Goal: Download file/media

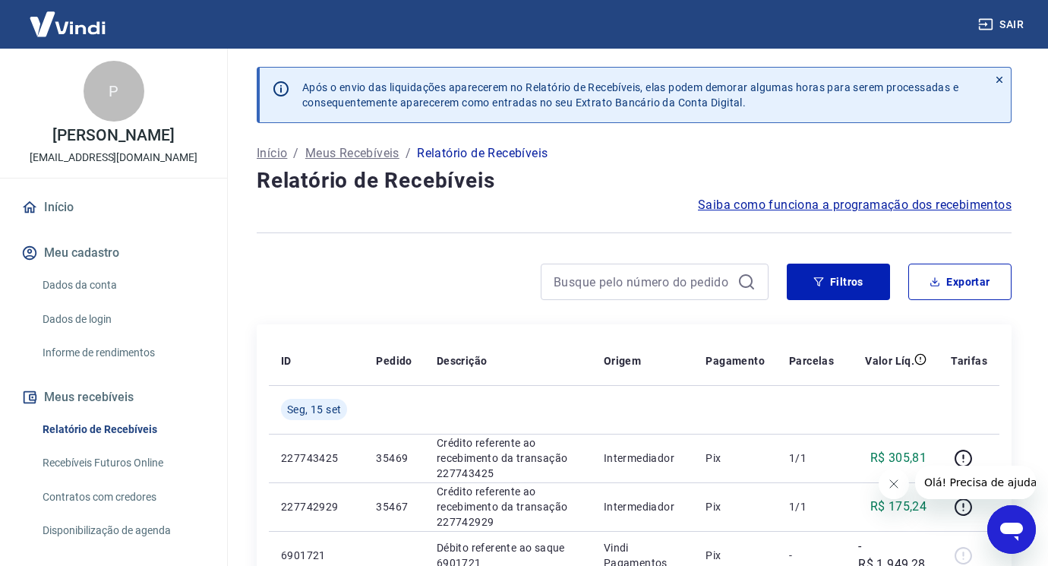
click at [887, 483] on icon "Fechar mensagem da empresa" at bounding box center [893, 484] width 12 height 12
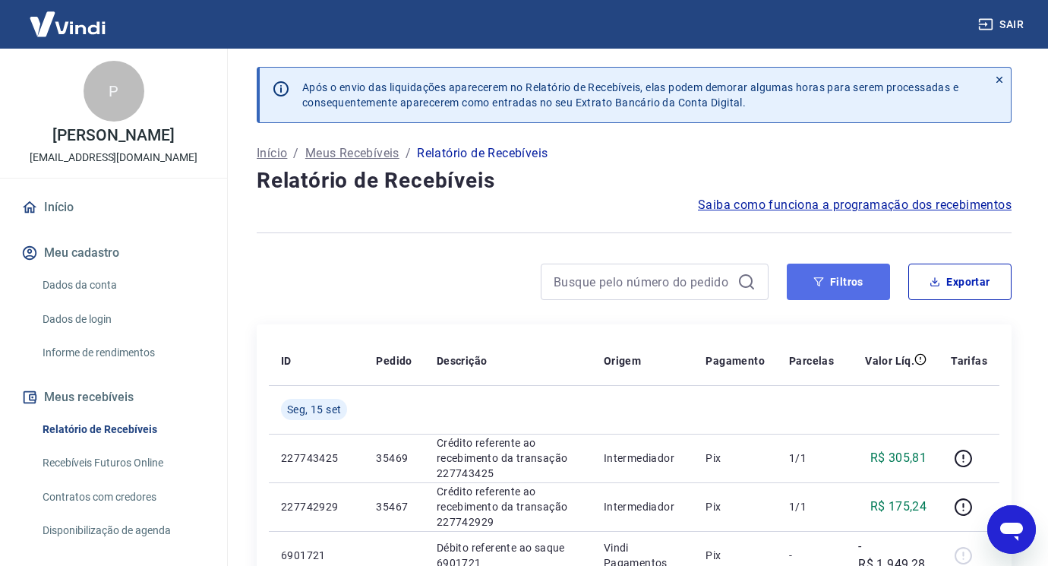
click at [844, 279] on button "Filtros" at bounding box center [838, 282] width 103 height 36
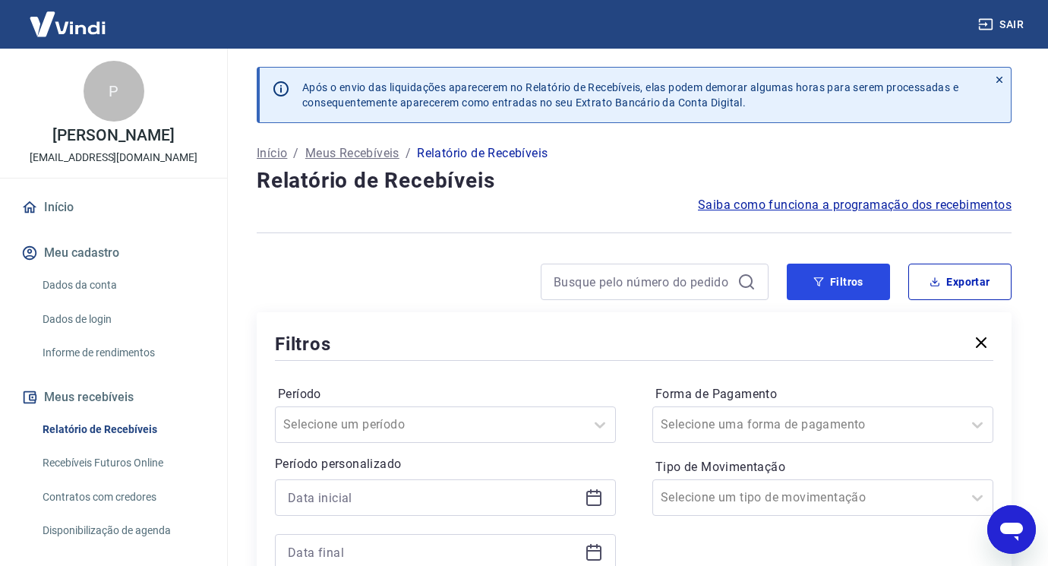
scroll to position [76, 0]
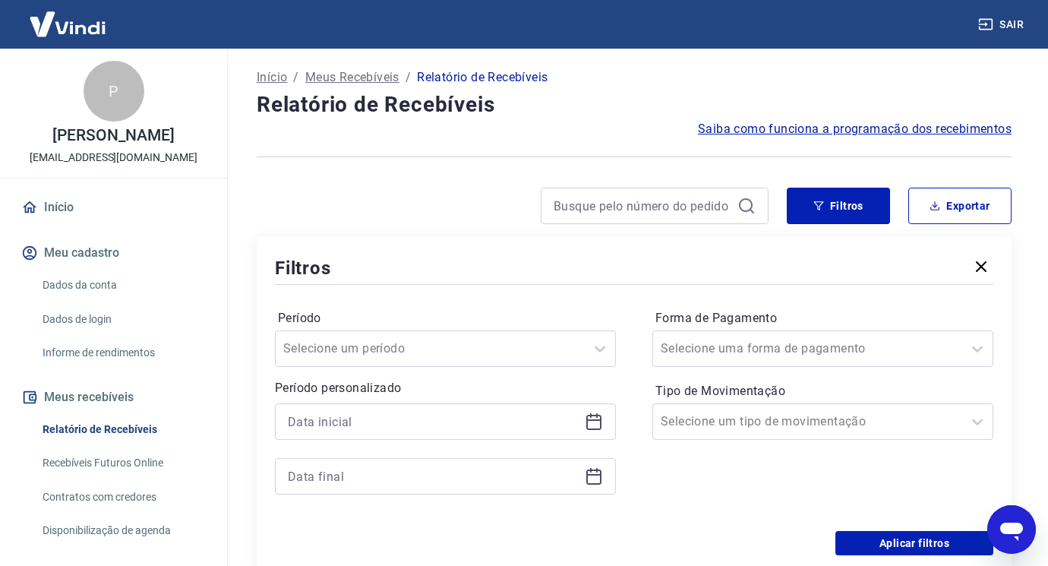
click at [590, 419] on icon at bounding box center [593, 420] width 15 height 2
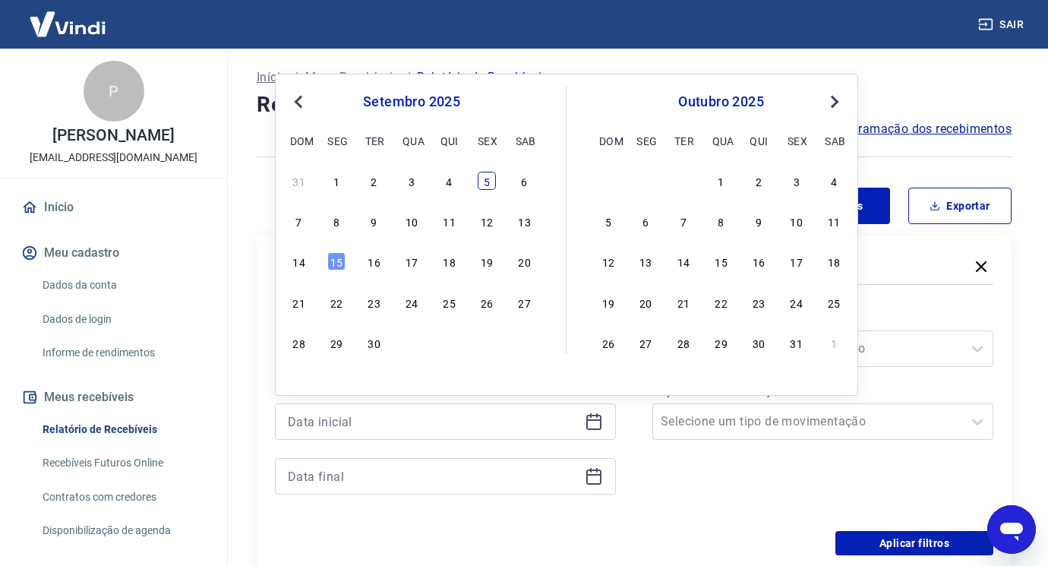
click at [493, 183] on div "5" at bounding box center [487, 181] width 18 height 18
type input "[DATE]"
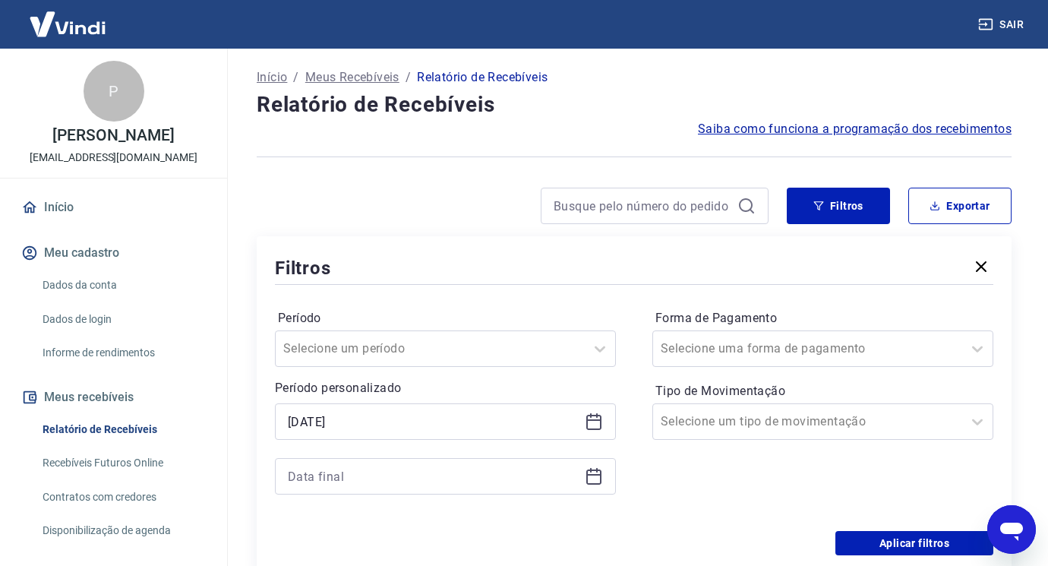
click at [598, 477] on icon at bounding box center [594, 476] width 18 height 18
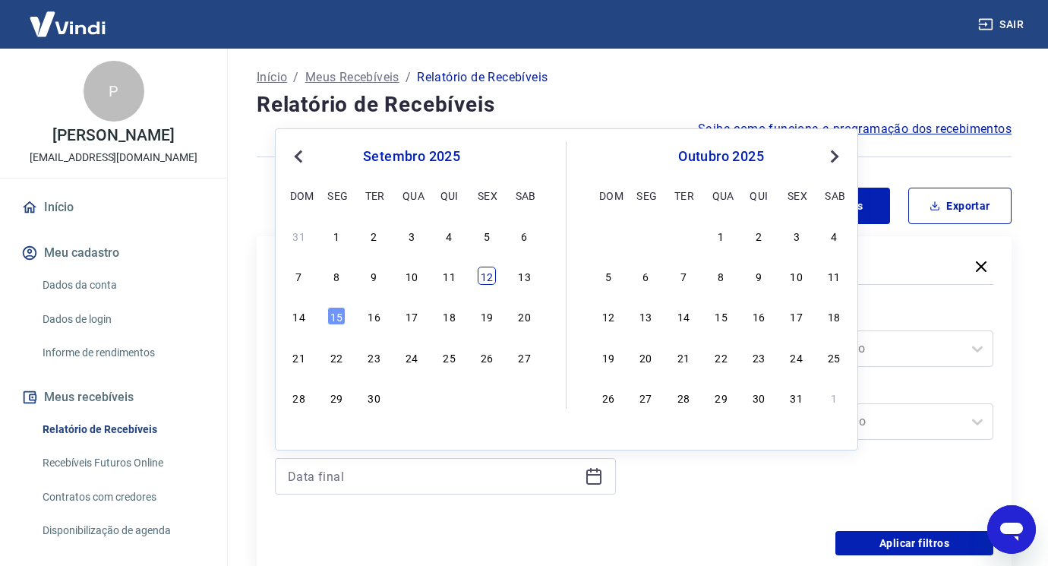
click at [482, 278] on div "12" at bounding box center [487, 276] width 18 height 18
type input "[DATE]"
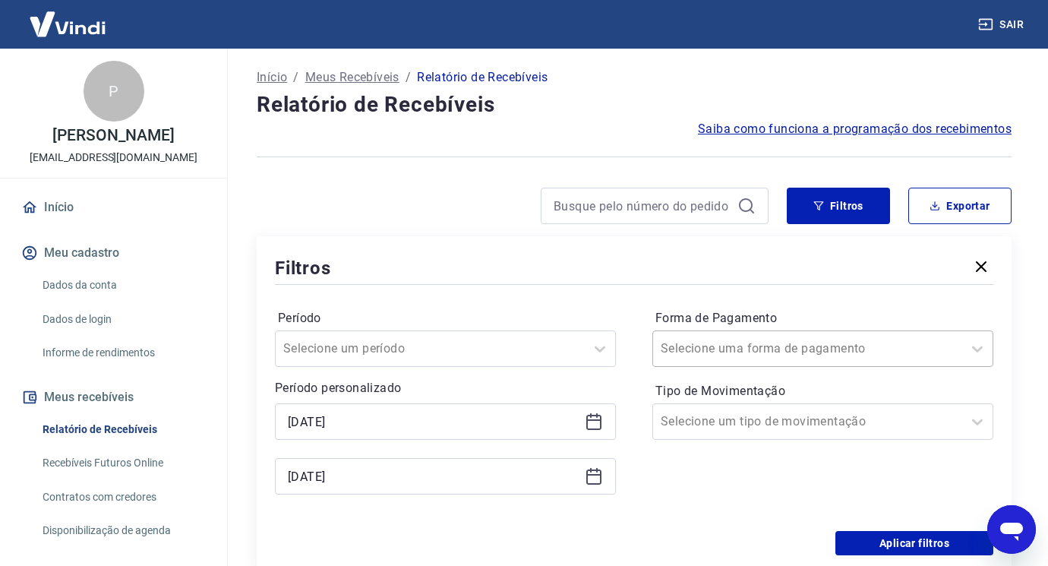
click at [844, 355] on div at bounding box center [808, 348] width 294 height 21
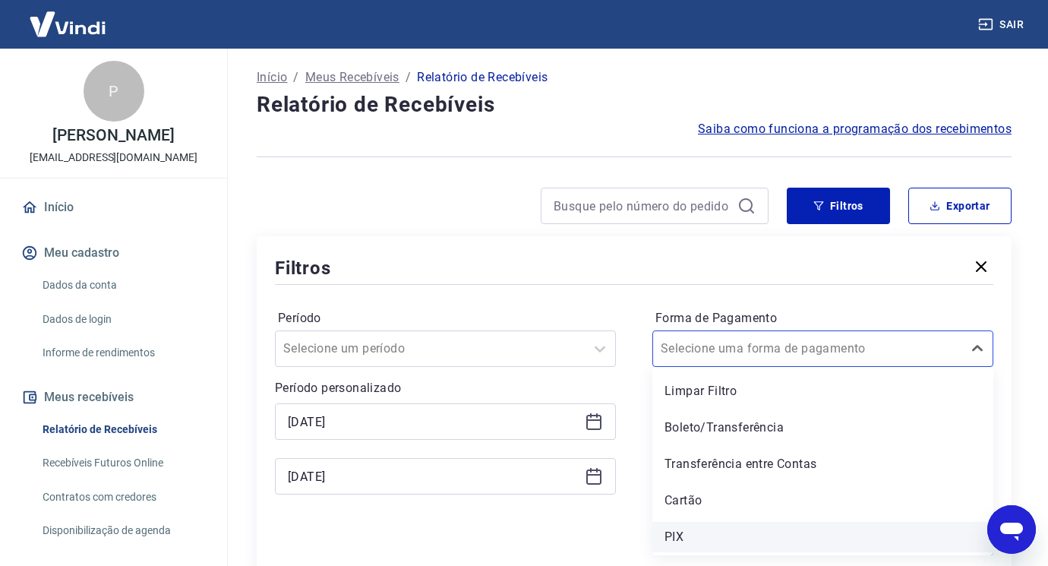
click at [756, 524] on div "PIX" at bounding box center [822, 537] width 341 height 30
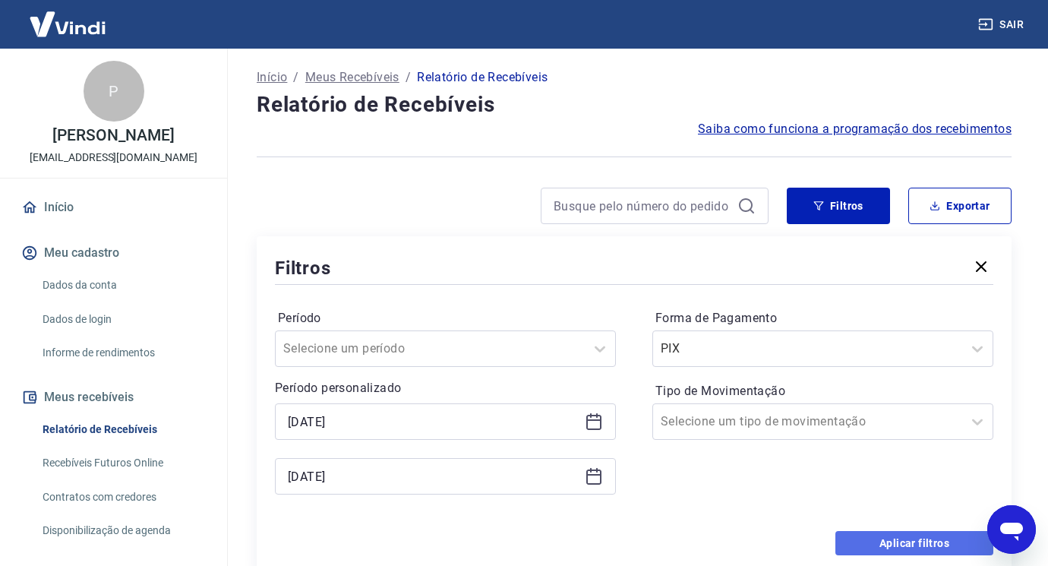
click at [892, 535] on button "Aplicar filtros" at bounding box center [914, 543] width 158 height 24
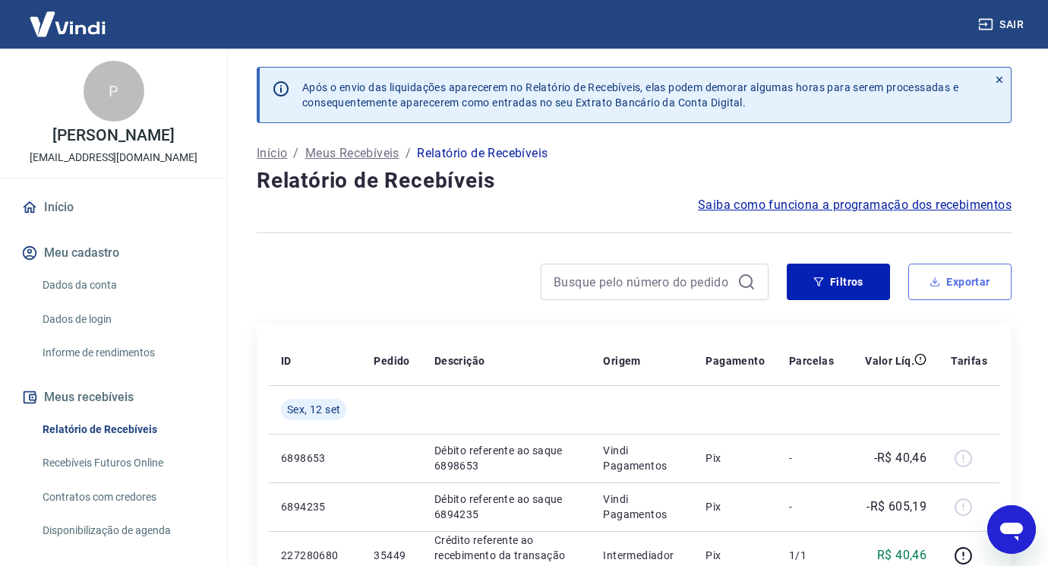
click at [962, 273] on button "Exportar" at bounding box center [959, 282] width 103 height 36
type input "[DATE]"
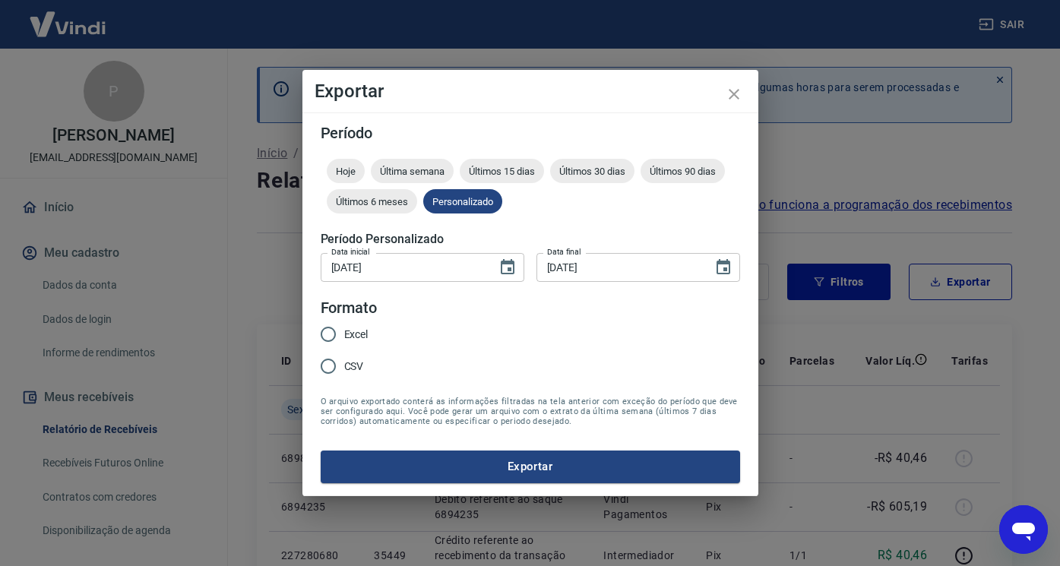
click at [393, 335] on form "Período Hoje Última semana Últimos 15 dias Últimos 30 dias Últimos 90 dias Últi…" at bounding box center [530, 303] width 419 height 357
click at [325, 333] on input "Excel" at bounding box center [328, 334] width 32 height 32
radio input "true"
click at [429, 463] on button "Exportar" at bounding box center [530, 466] width 419 height 32
